Goal: Obtain resource: Download file/media

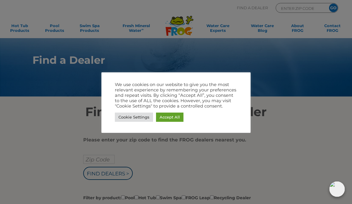
click at [170, 118] on link "Accept All" at bounding box center [169, 117] width 27 height 9
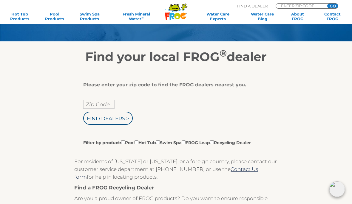
scroll to position [55, 0]
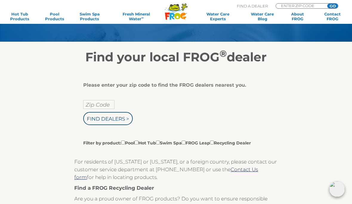
click at [139, 146] on label "Filter by product: Pool Hot Tub Swim Spa FROG Leap Recycling Dealer" at bounding box center [167, 143] width 168 height 7
click at [125, 145] on input "Filter by product: Pool Hot Tub Swim Spa FROG Leap Recycling Dealer" at bounding box center [123, 143] width 4 height 4
checkbox input "true"
click at [138, 142] on input "Filter by product: Pool Hot Tub Swim Spa FROG Leap Recycling Dealer" at bounding box center [137, 143] width 4 height 4
checkbox input "true"
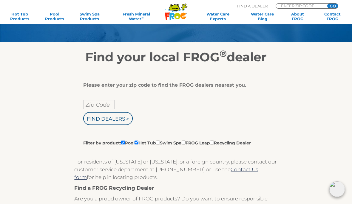
click at [124, 144] on input "Filter by product: Pool Hot Tub Swim Spa FROG Leap Recycling Dealer" at bounding box center [123, 143] width 4 height 4
checkbox input "false"
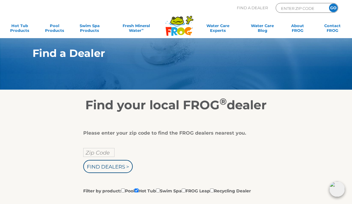
scroll to position [0, 0]
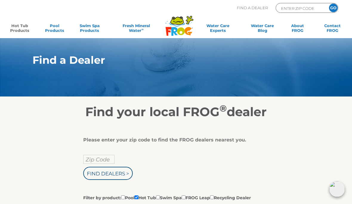
click at [18, 26] on link "Hot Tub Products" at bounding box center [19, 29] width 27 height 12
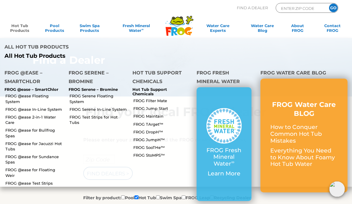
click at [21, 154] on link "FROG @ease for Sundance Spas" at bounding box center [34, 159] width 59 height 11
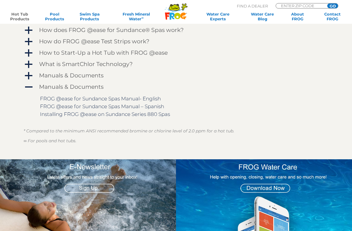
scroll to position [522, 0]
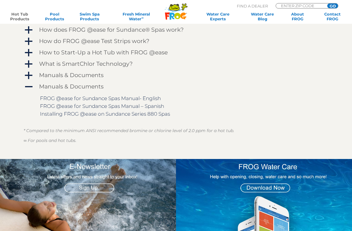
click at [100, 97] on link "FROG @ease for Sundance Spas Manual- English" at bounding box center [100, 98] width 121 height 6
